Goal: Task Accomplishment & Management: Manage account settings

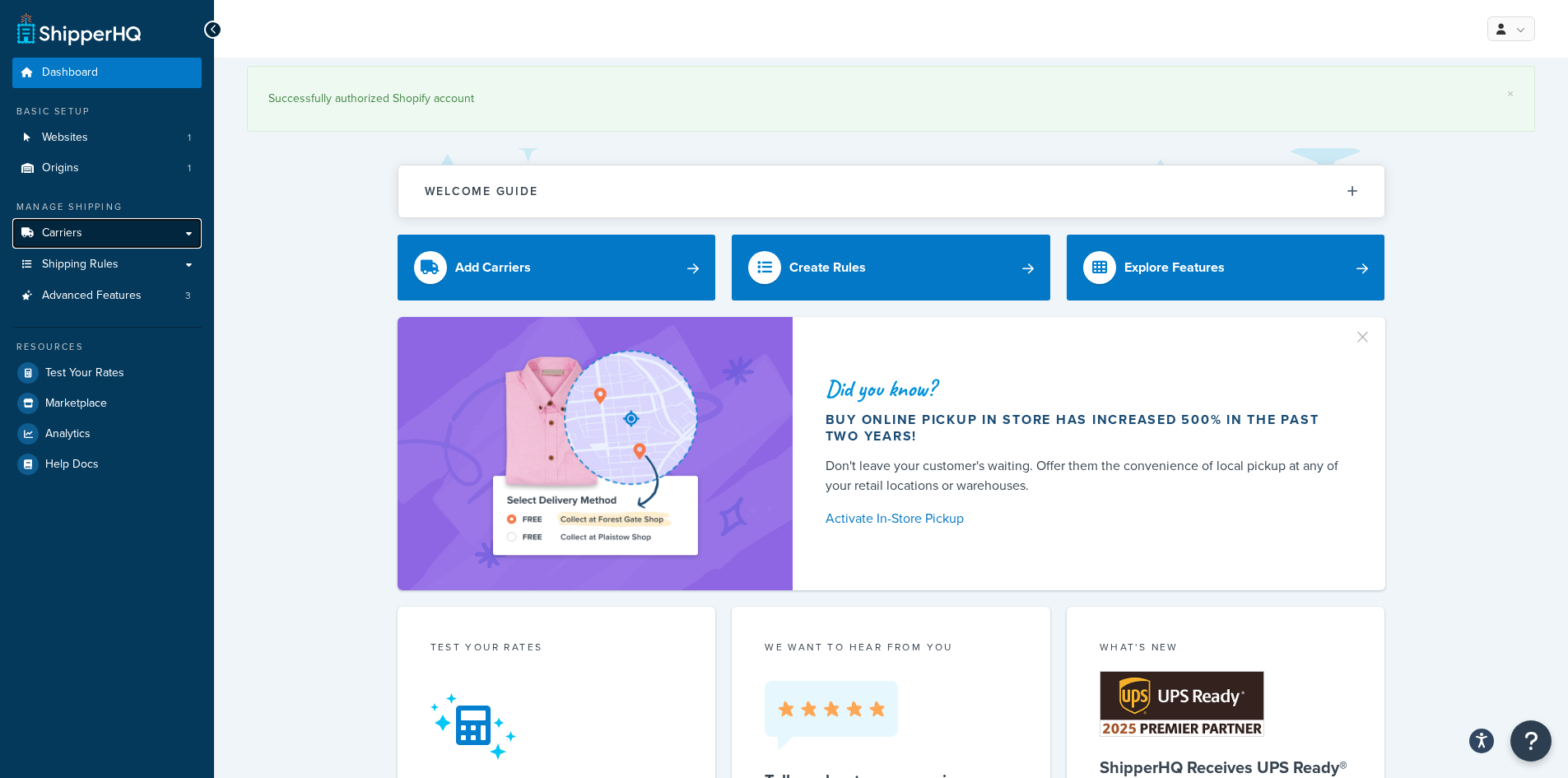
click at [87, 241] on link "Carriers" at bounding box center [107, 233] width 189 height 30
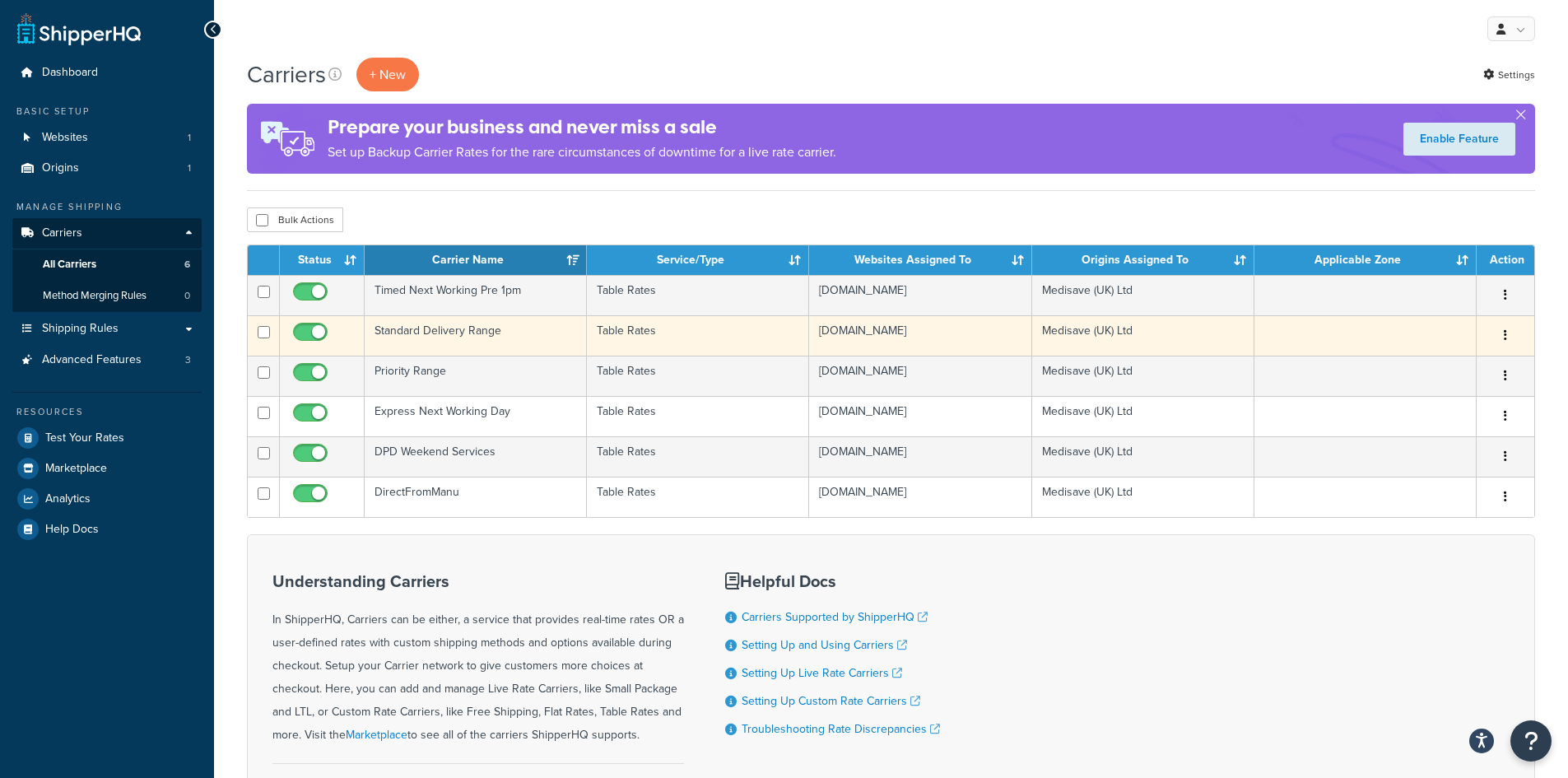
click at [466, 338] on td "Standard Delivery Range" at bounding box center [476, 336] width 222 height 41
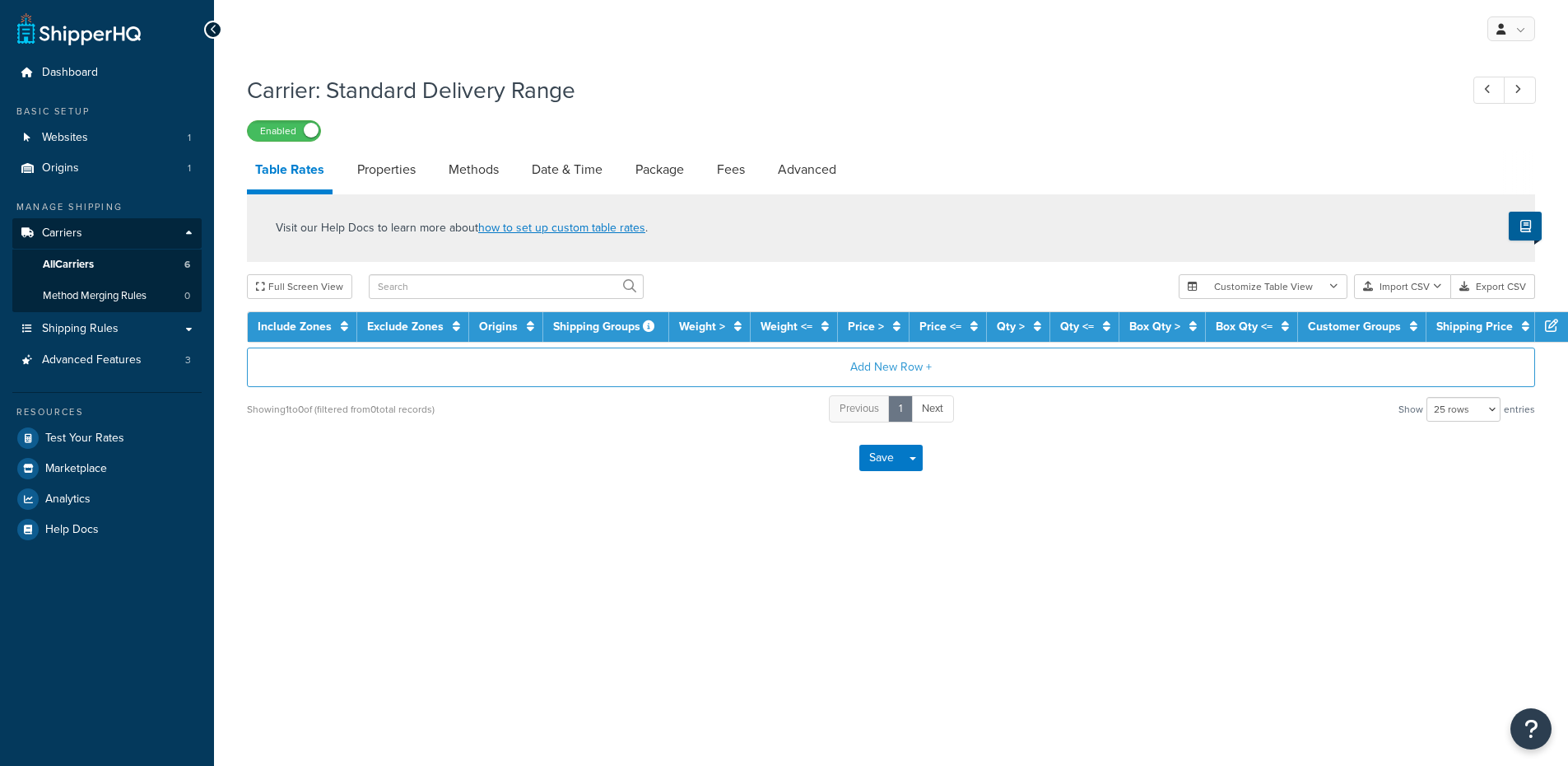
select select "25"
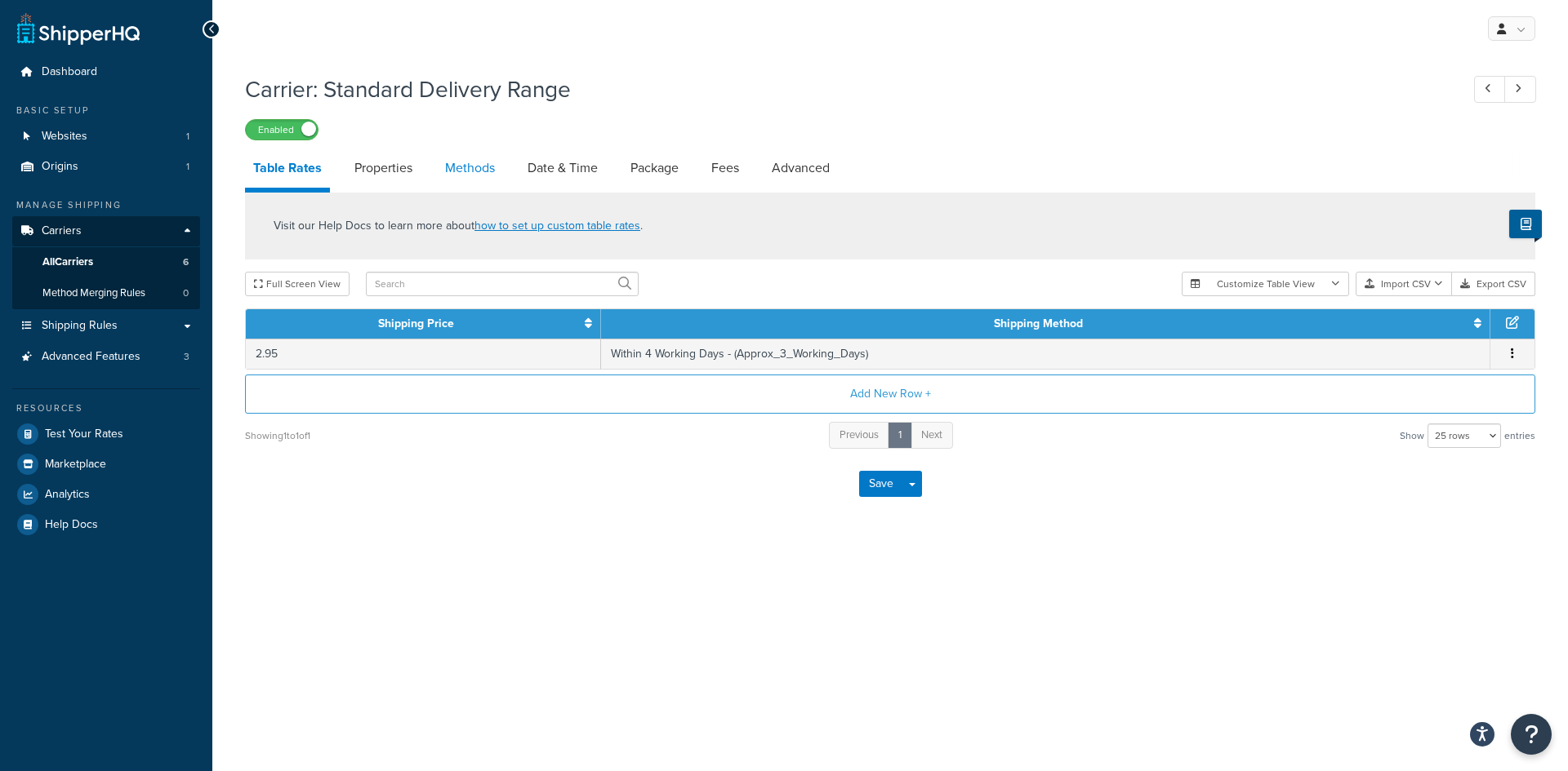
click at [478, 175] on link "Methods" at bounding box center [470, 167] width 66 height 39
select select "25"
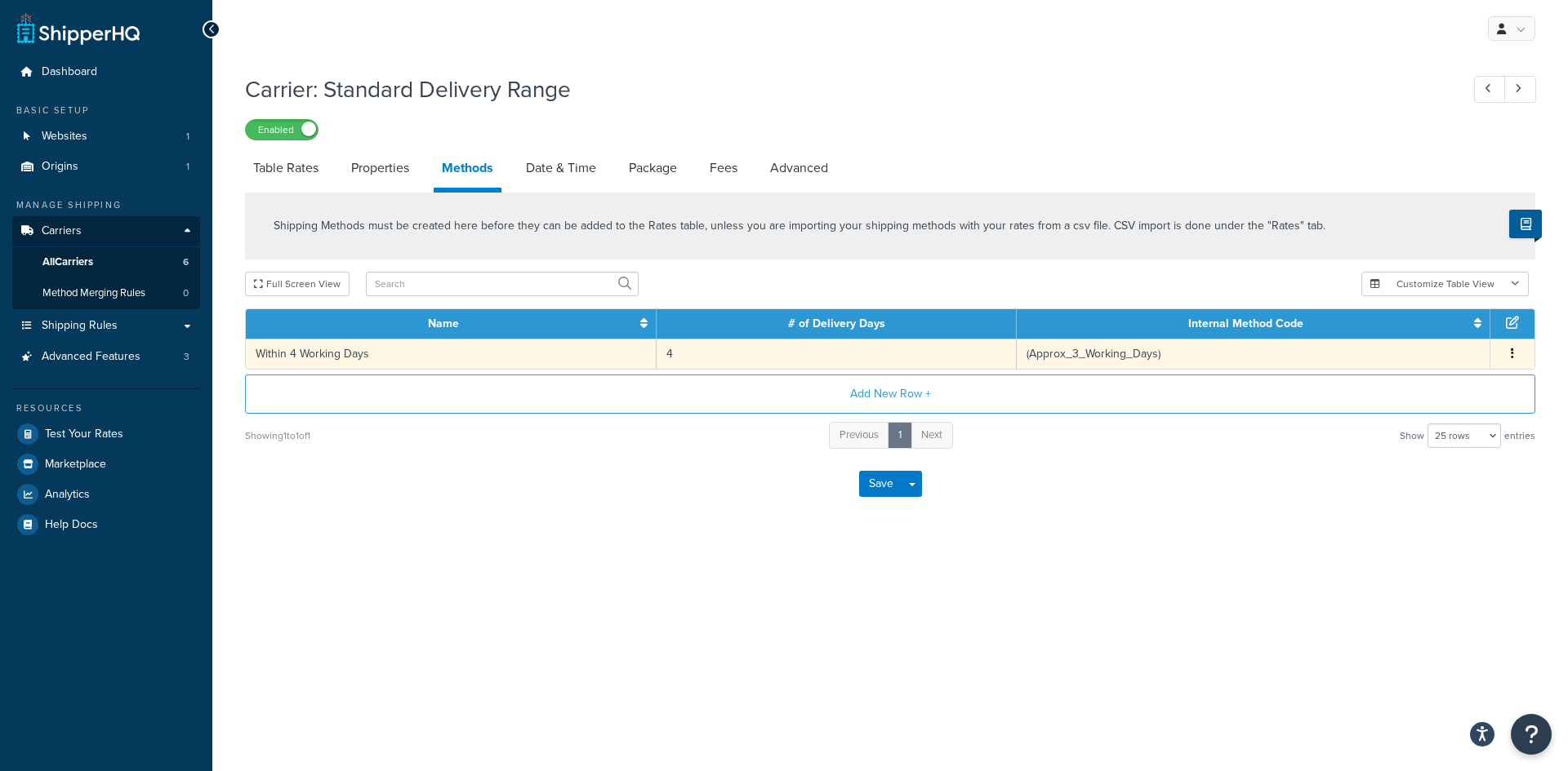
click at [406, 353] on td "Within 4 Working Days" at bounding box center [451, 353] width 411 height 30
